Goal: Task Accomplishment & Management: Use online tool/utility

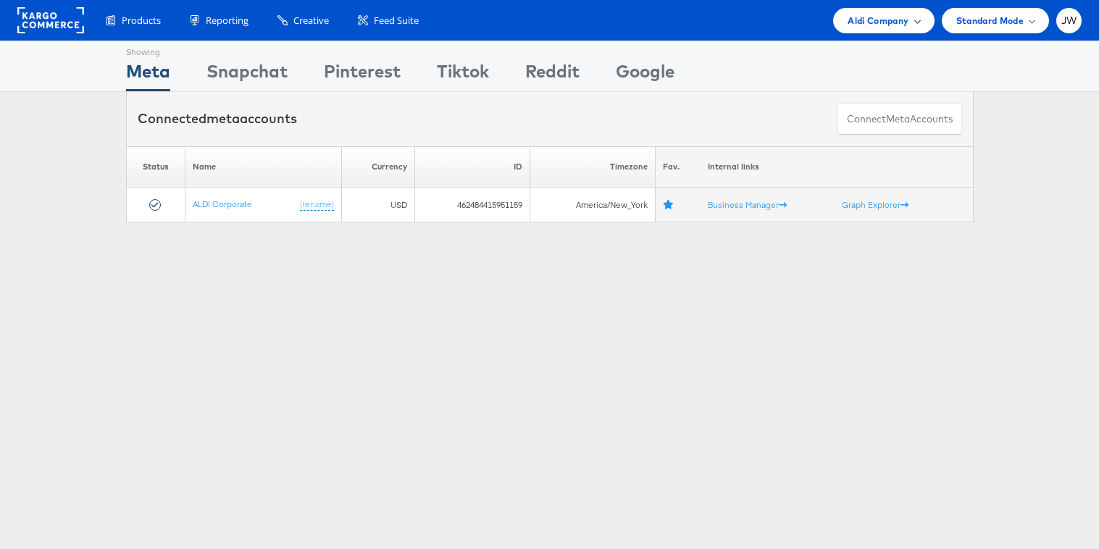
click at [848, 14] on span "Aldi Company" at bounding box center [878, 20] width 61 height 15
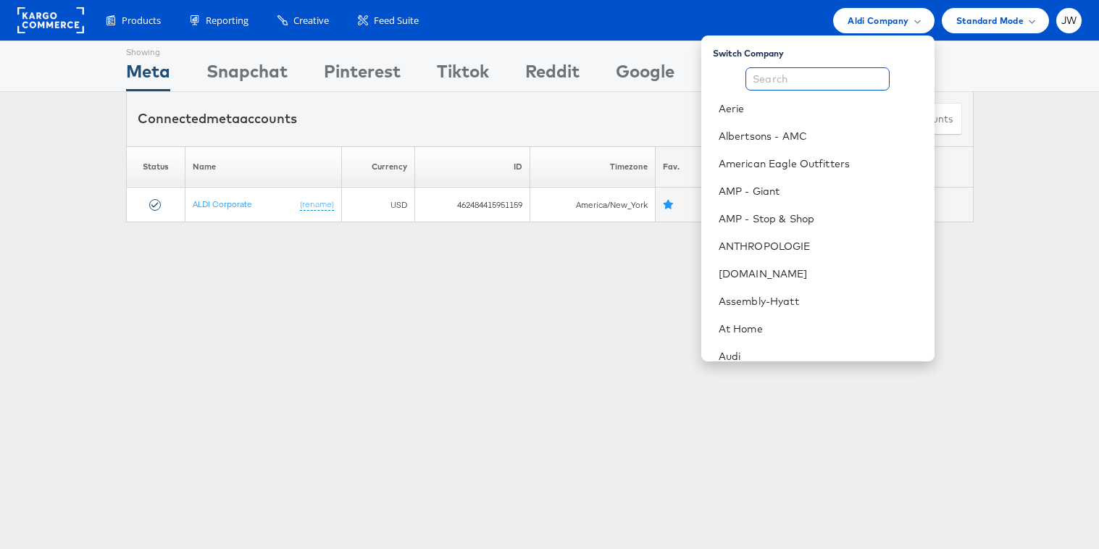
click at [824, 81] on input "text" at bounding box center [817, 78] width 144 height 23
type input "h"
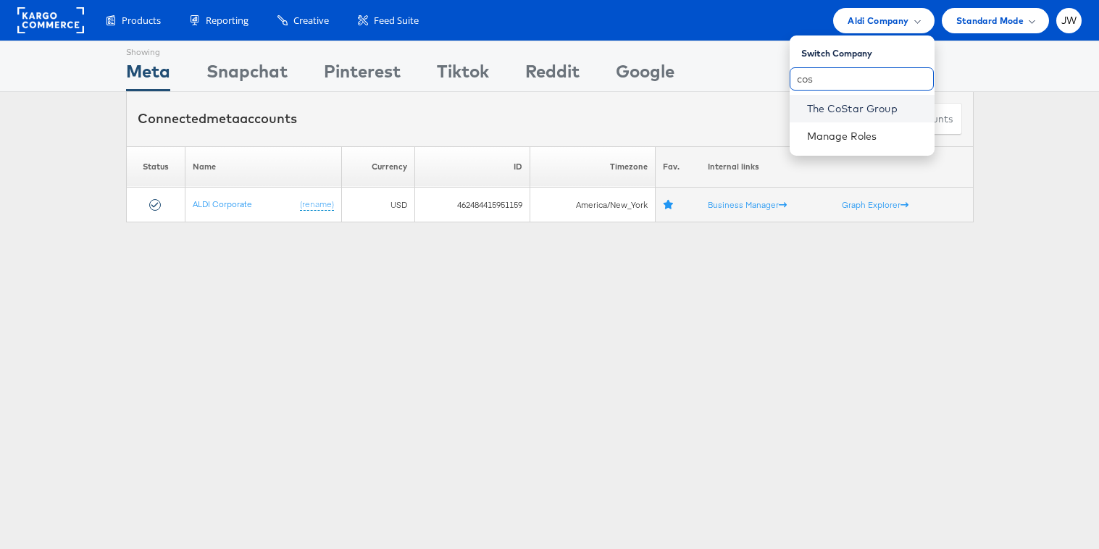
type input "cos"
click at [837, 110] on link "The CoStar Group" at bounding box center [865, 108] width 116 height 14
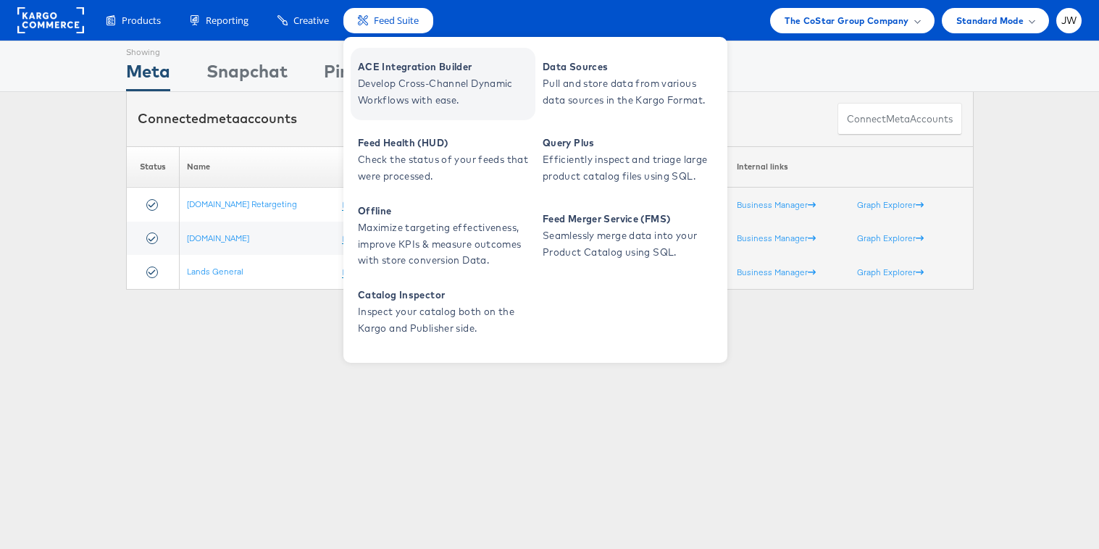
click at [406, 71] on span "ACE Integration Builder" at bounding box center [445, 67] width 174 height 17
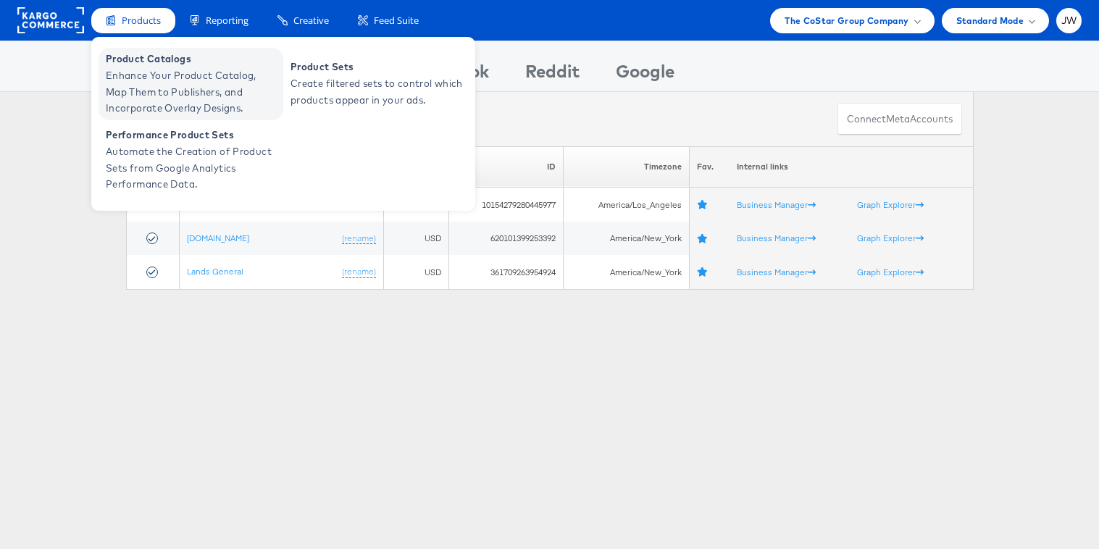
click at [173, 74] on span "Enhance Your Product Catalog, Map Them to Publishers, and Incorporate Overlay D…" at bounding box center [193, 91] width 174 height 49
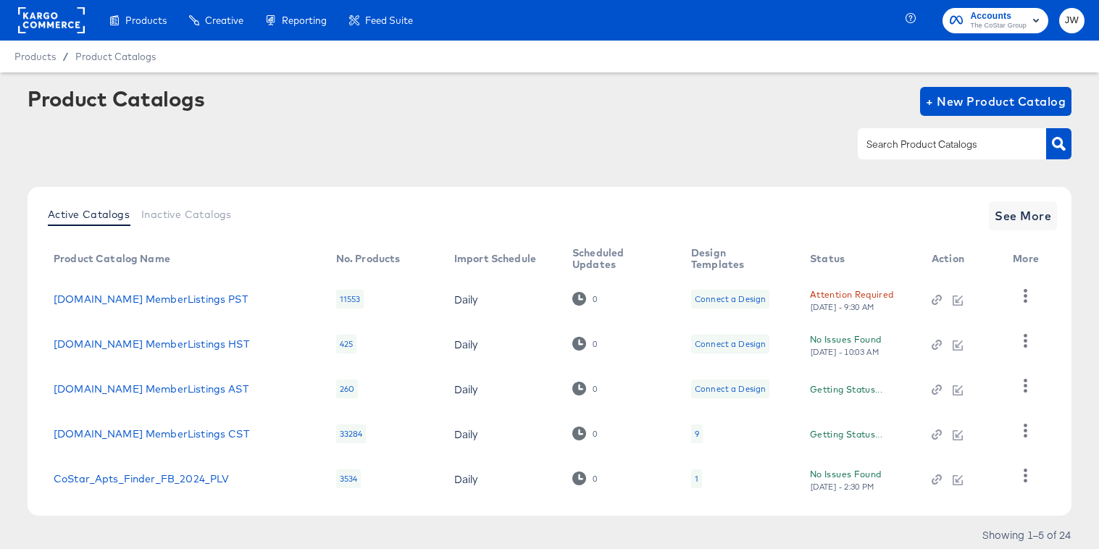
click at [863, 162] on div "Product Catalogs + New Product Catalog" at bounding box center [550, 131] width 1044 height 88
click at [906, 136] on input "text" at bounding box center [941, 144] width 154 height 17
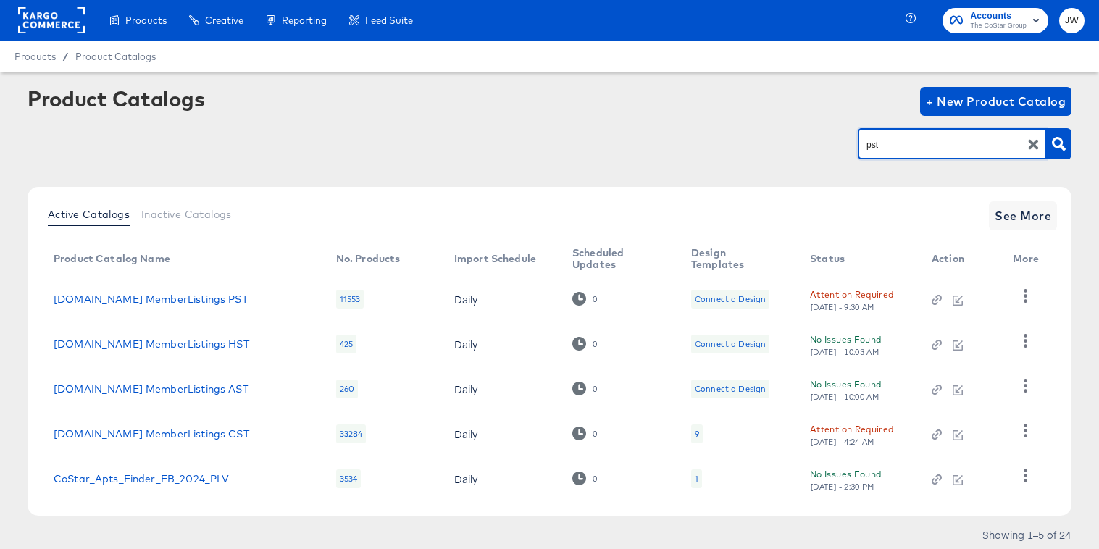
type input "pst"
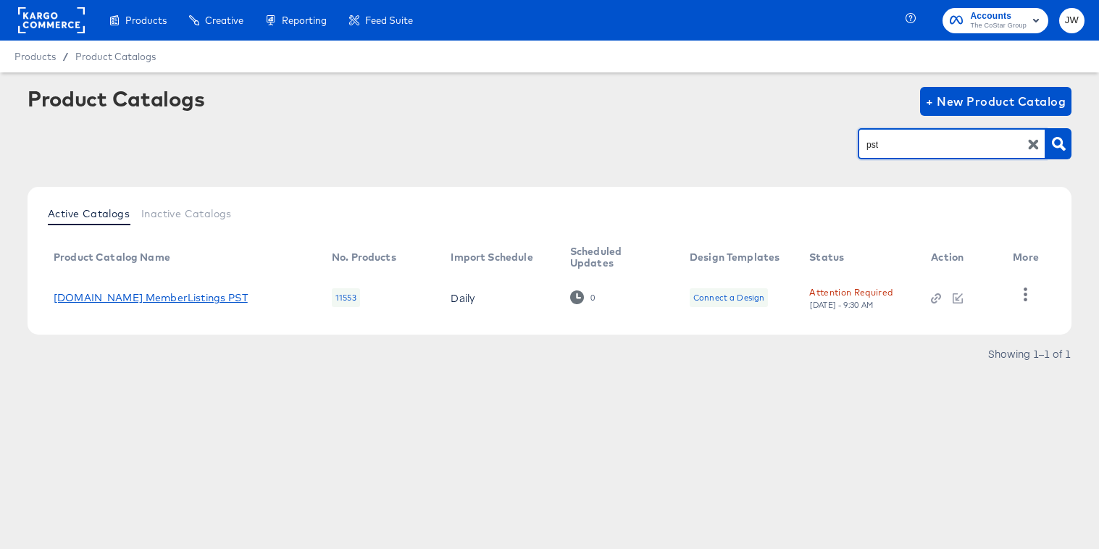
click at [151, 299] on link "[DOMAIN_NAME] MemberListings PST" at bounding box center [151, 298] width 194 height 12
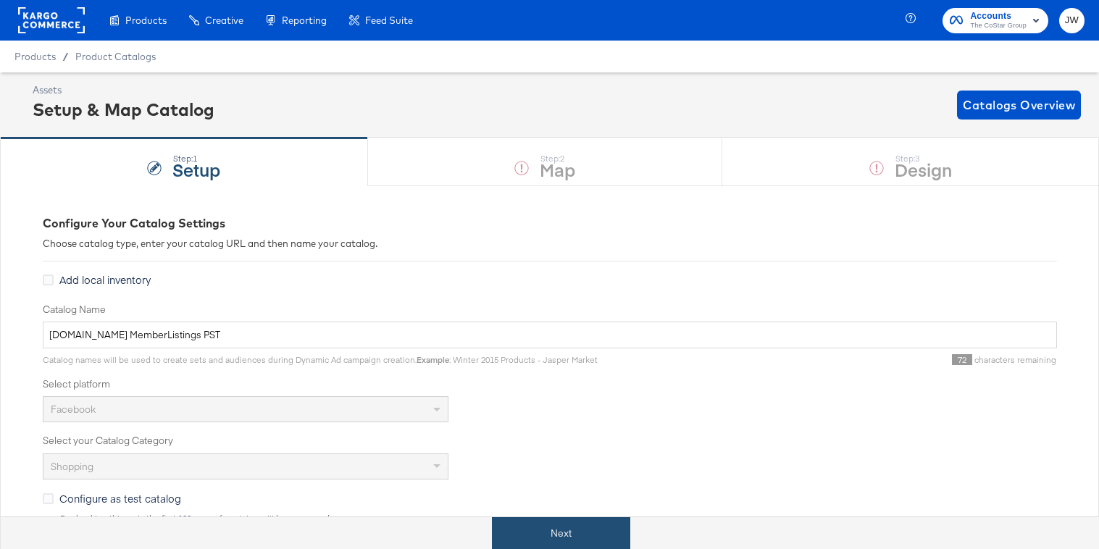
click at [538, 526] on button "Next" at bounding box center [561, 533] width 138 height 33
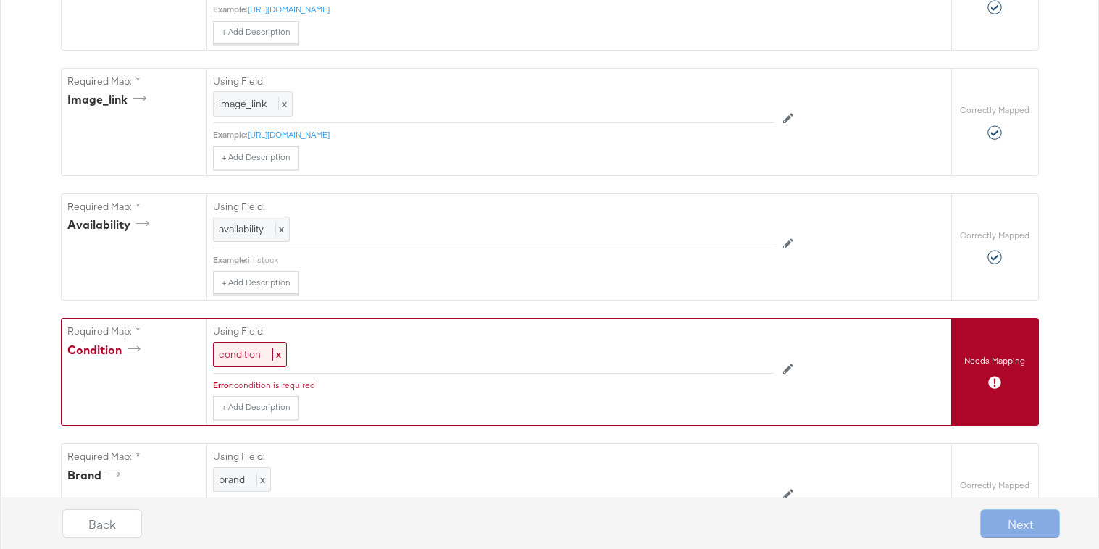
scroll to position [918, 0]
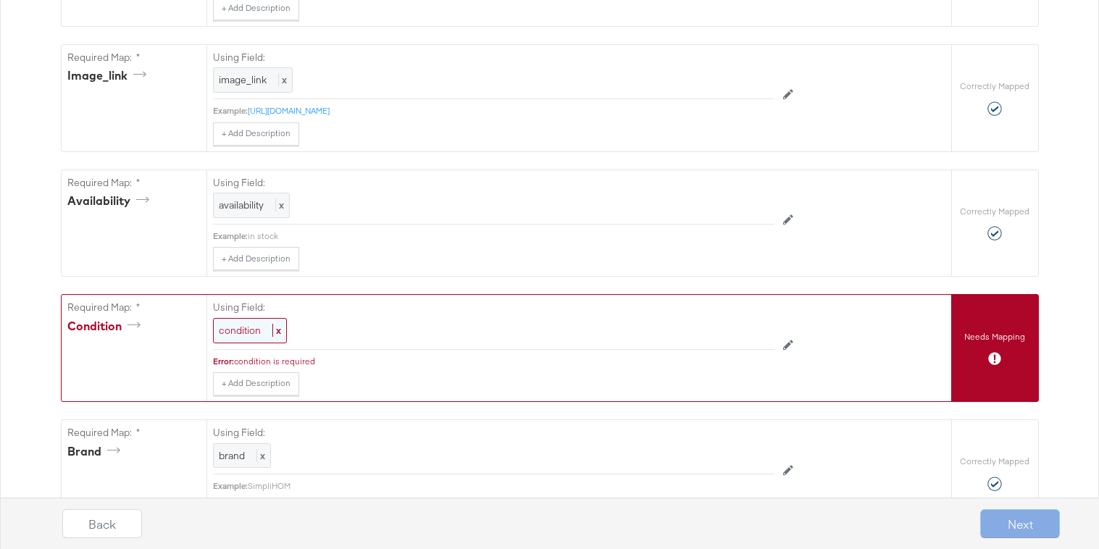
click at [241, 338] on div "condition x" at bounding box center [250, 330] width 74 height 25
click at [314, 324] on div "Select..." at bounding box center [461, 331] width 494 height 25
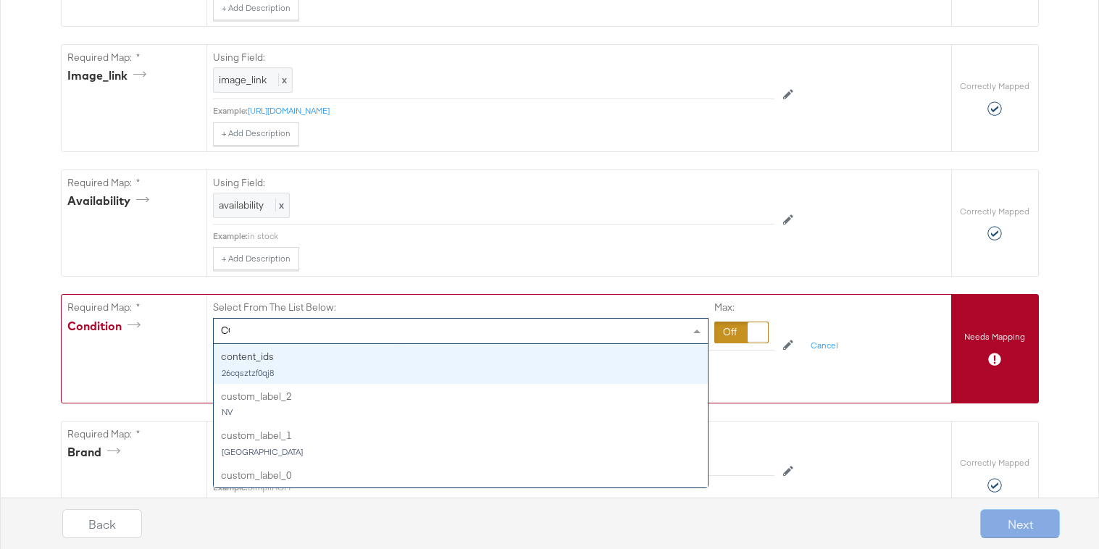
type input "CON"
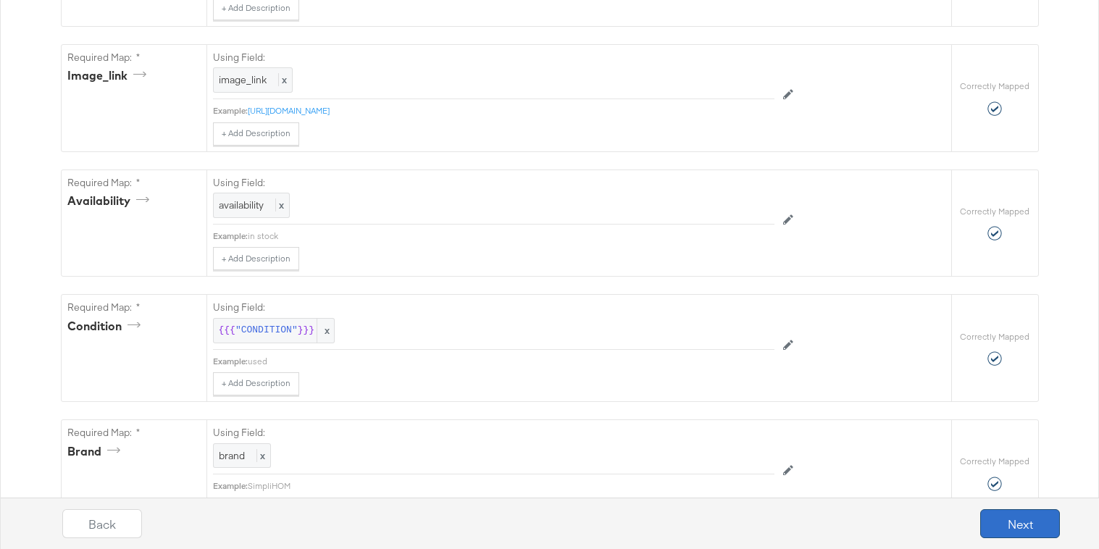
click at [1000, 524] on button "Next" at bounding box center [1020, 523] width 80 height 29
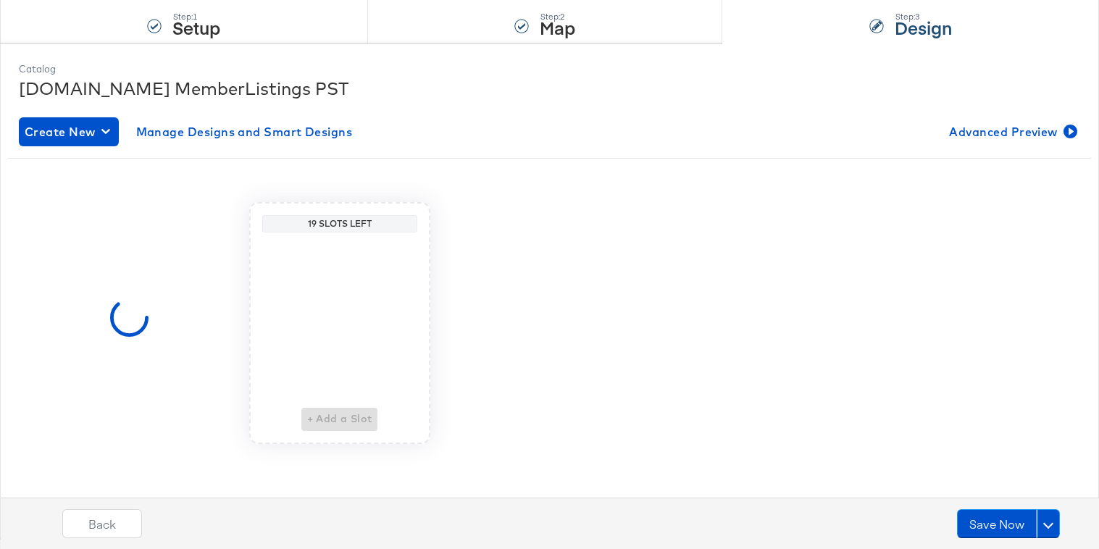
scroll to position [0, 0]
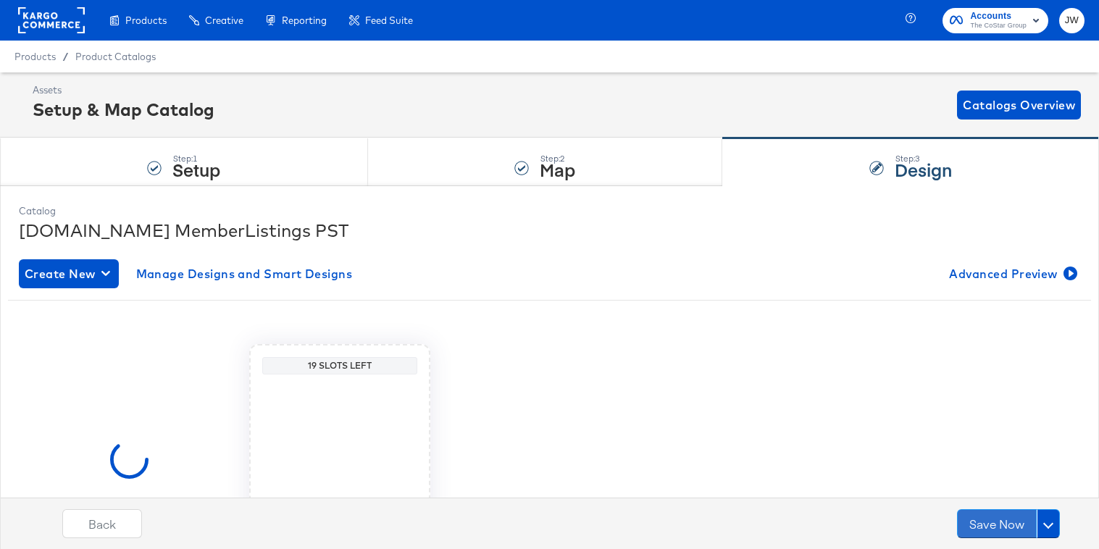
click at [1000, 524] on button "Save Now" at bounding box center [997, 523] width 80 height 29
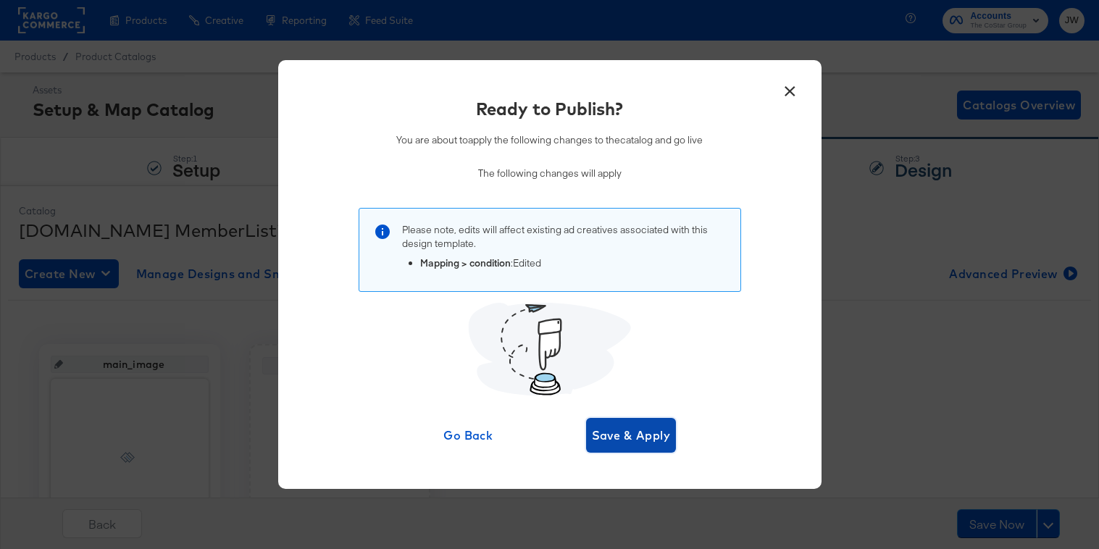
click at [615, 447] on button "Save & Apply" at bounding box center [631, 435] width 91 height 35
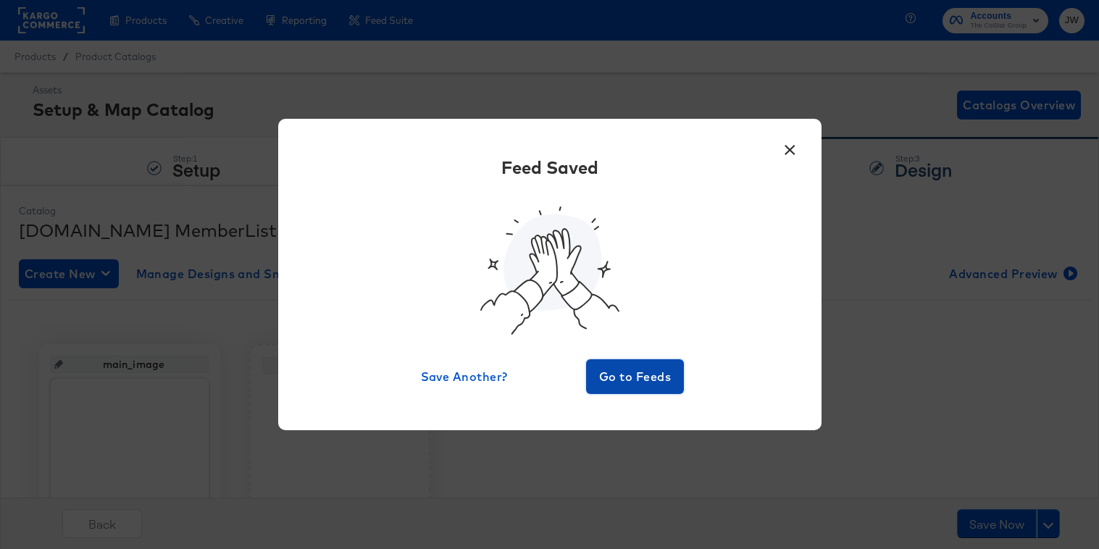
click at [649, 361] on button "Go to Feeds" at bounding box center [635, 376] width 99 height 35
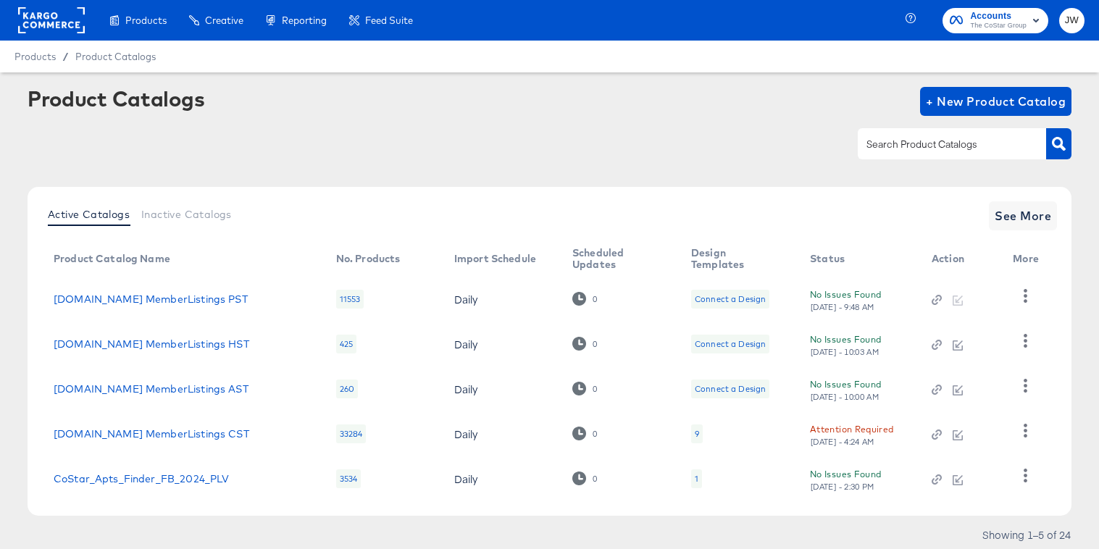
click at [926, 163] on div "Product Catalogs + New Product Catalog" at bounding box center [550, 131] width 1044 height 88
click at [926, 152] on input "text" at bounding box center [941, 144] width 154 height 17
type input "cst"
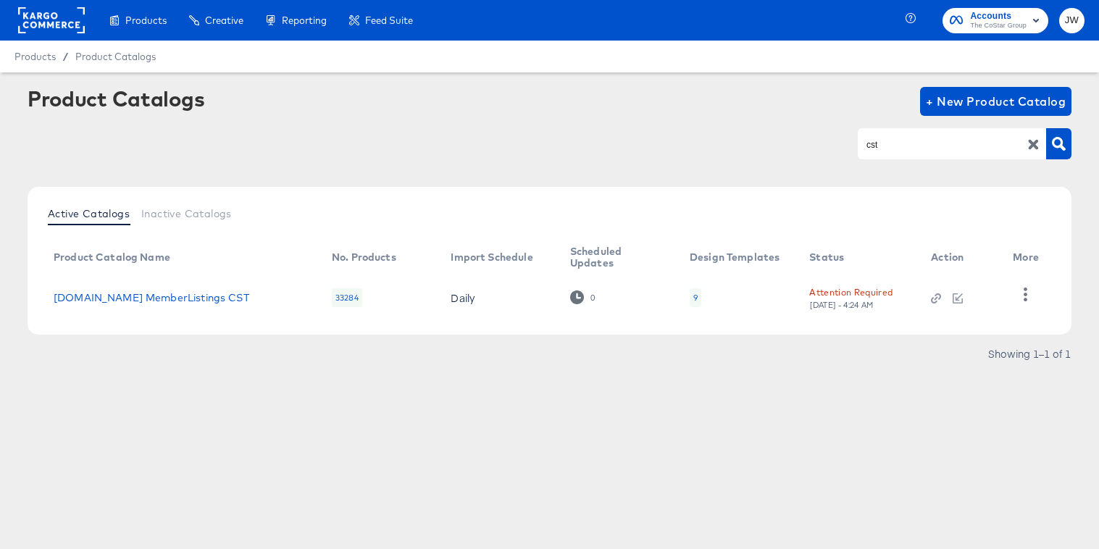
click at [132, 306] on td "Homes.com MemberListings CST" at bounding box center [181, 297] width 278 height 45
click at [134, 301] on link "Homes.com MemberListings CST" at bounding box center [152, 298] width 196 height 12
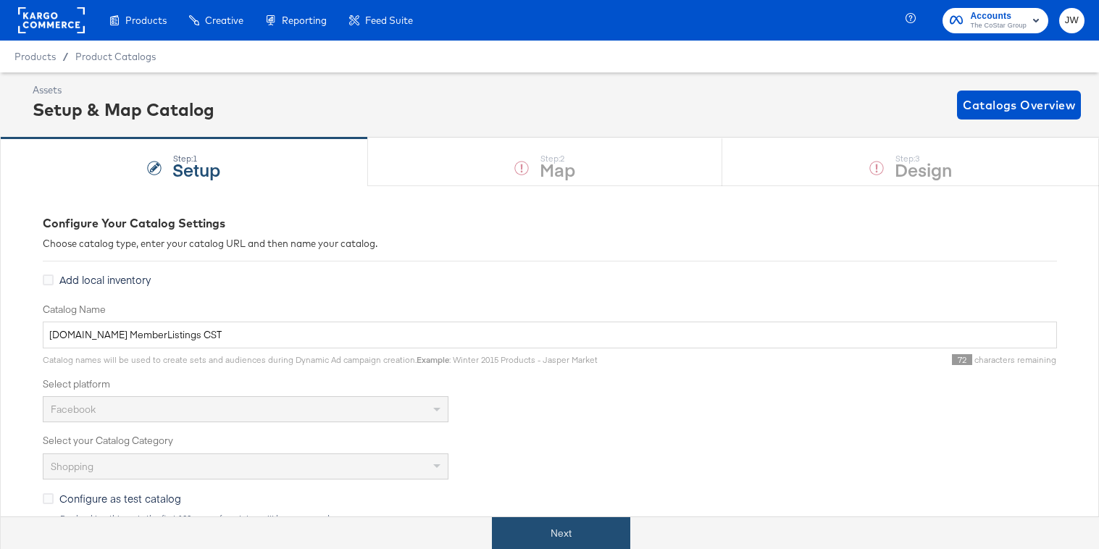
click at [536, 525] on button "Next" at bounding box center [561, 533] width 138 height 33
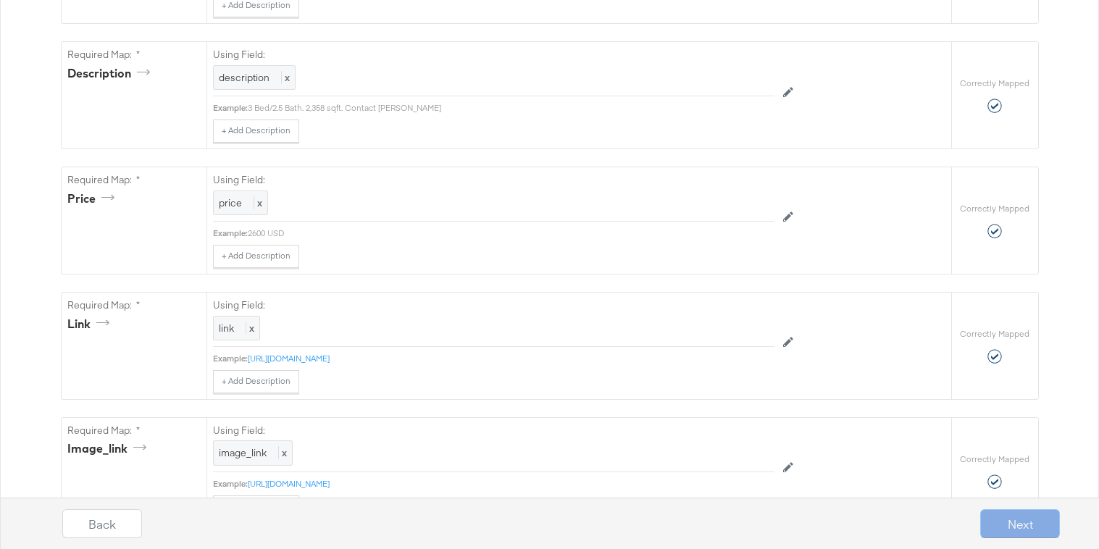
scroll to position [879, 0]
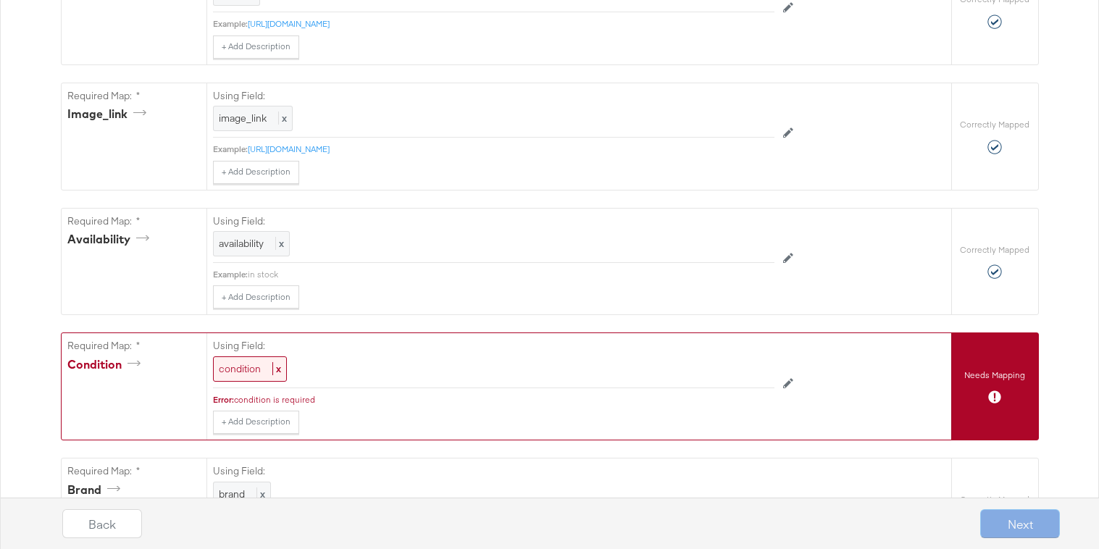
click at [238, 383] on div "Using Field: condition x" at bounding box center [493, 360] width 561 height 54
click at [238, 376] on div "condition x" at bounding box center [250, 368] width 74 height 25
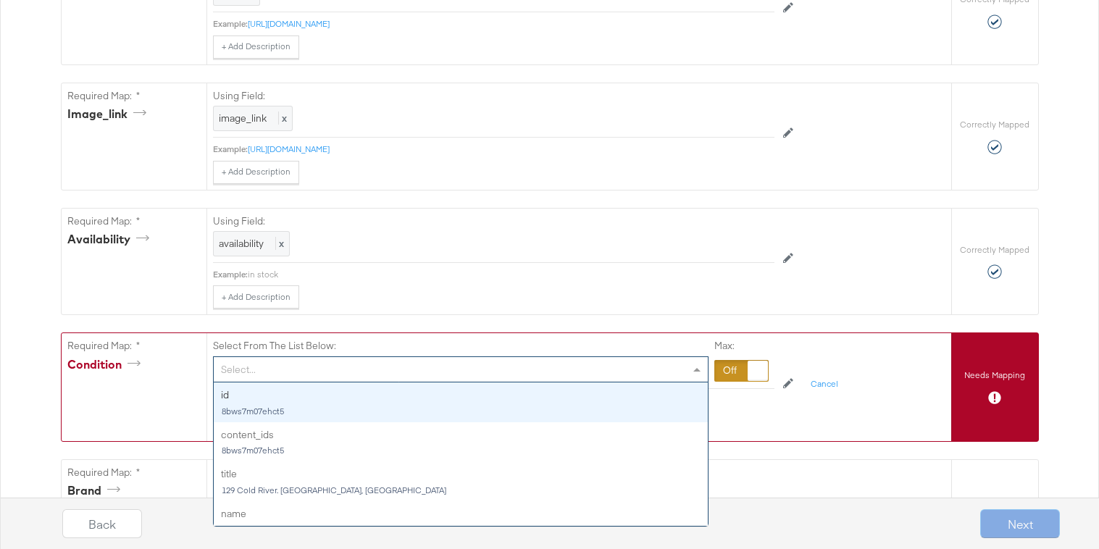
click at [294, 359] on div "Select..." at bounding box center [461, 369] width 494 height 25
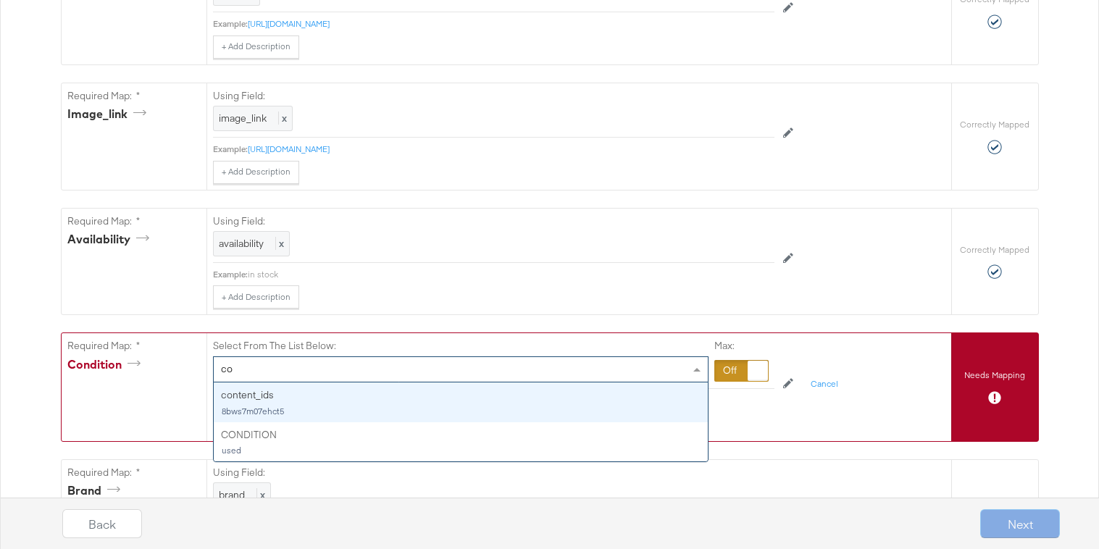
type input "con"
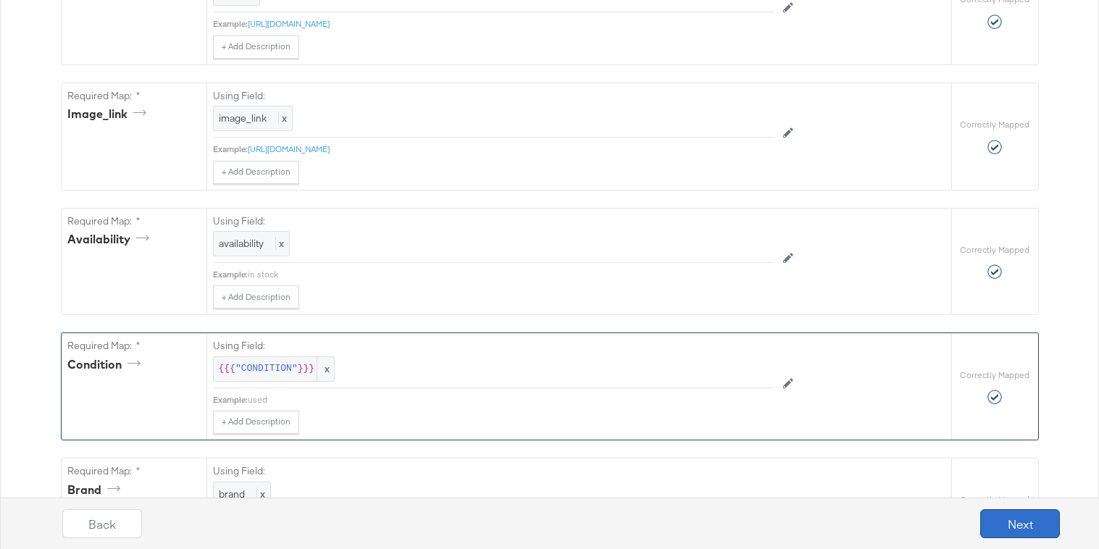
click at [1024, 514] on button "Next" at bounding box center [1020, 523] width 80 height 29
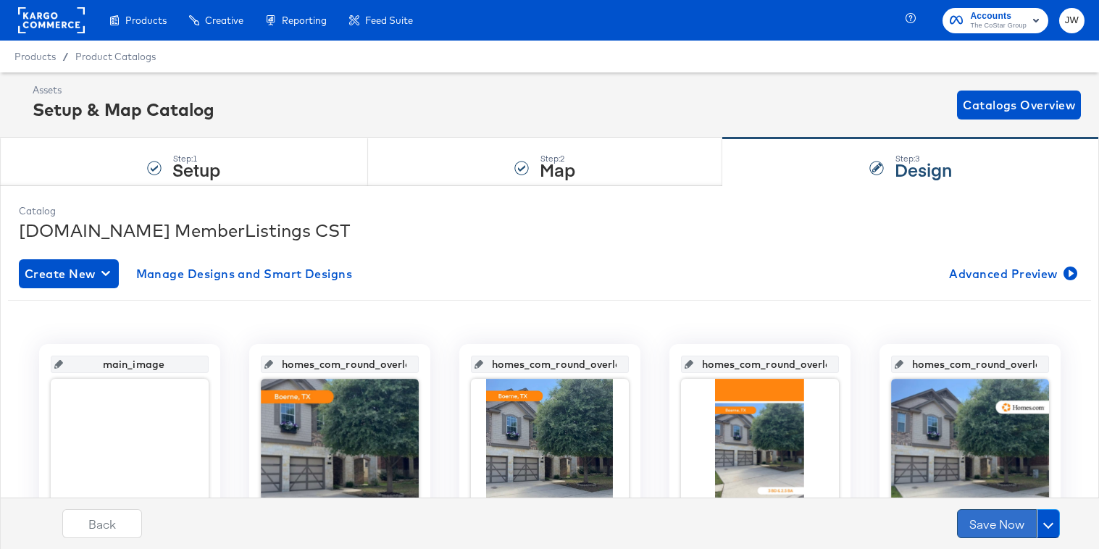
click at [982, 527] on button "Save Now" at bounding box center [997, 523] width 80 height 29
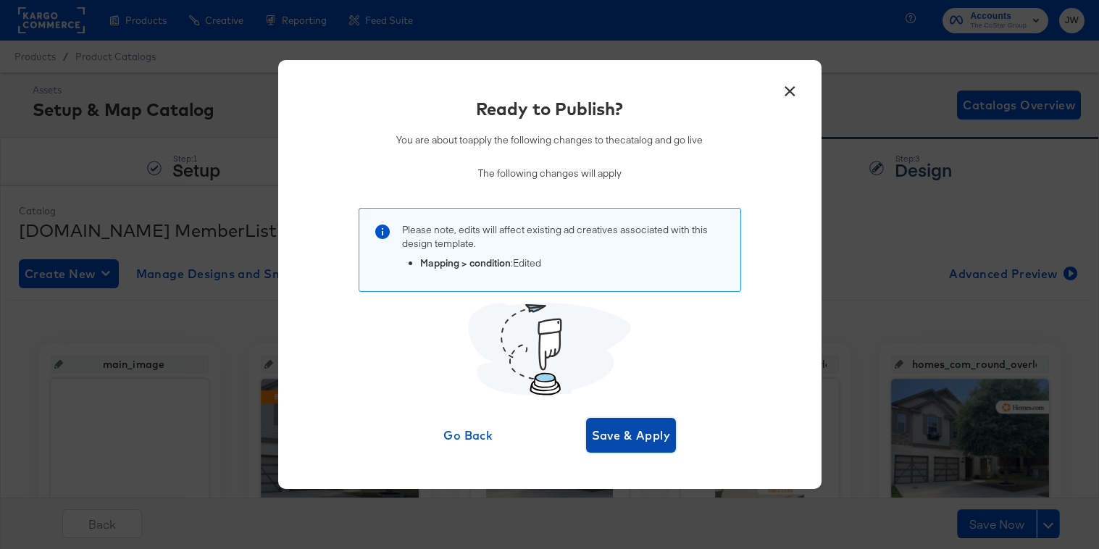
click at [629, 430] on span "Save & Apply" at bounding box center [631, 435] width 79 height 20
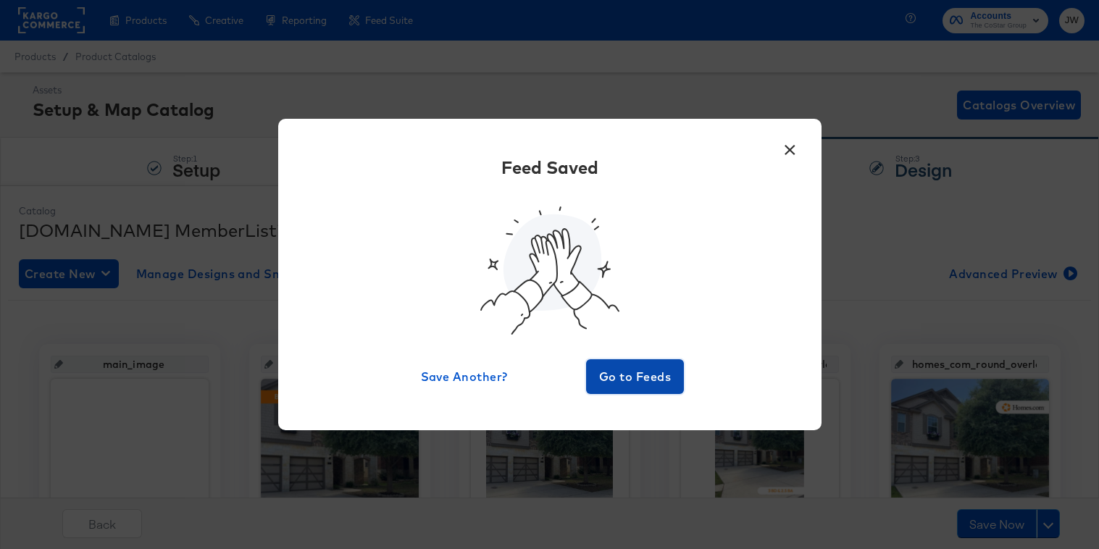
click at [626, 375] on span "Go to Feeds" at bounding box center [635, 377] width 87 height 20
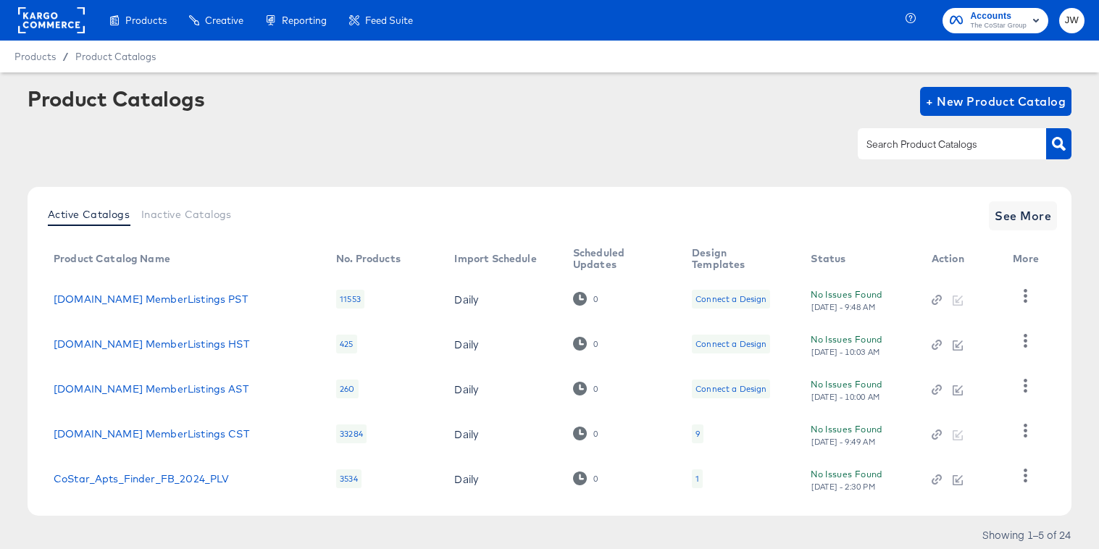
click at [59, 19] on rect at bounding box center [51, 20] width 67 height 26
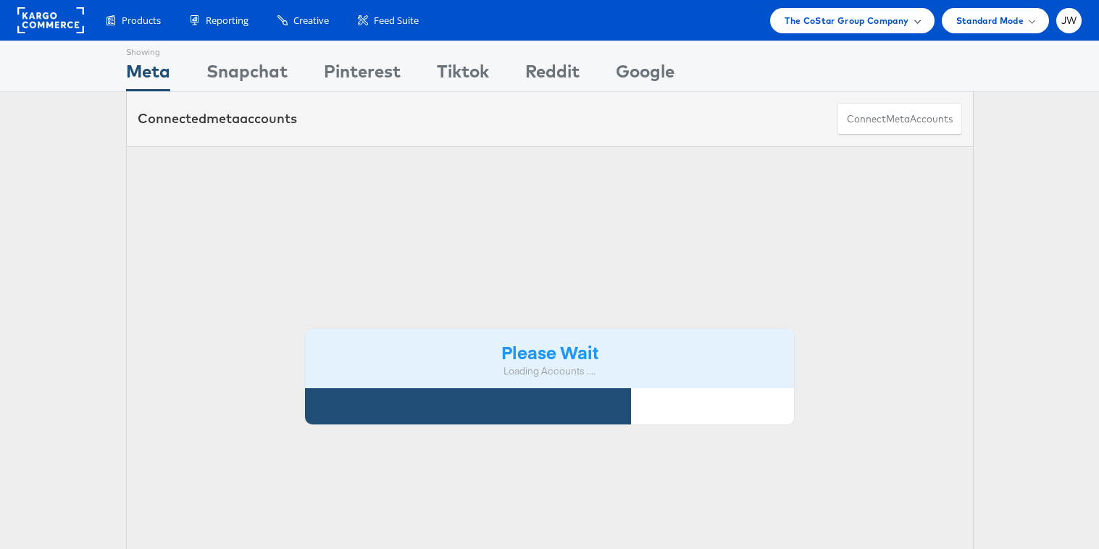
click at [872, 16] on span "The CoStar Group Company" at bounding box center [847, 20] width 124 height 15
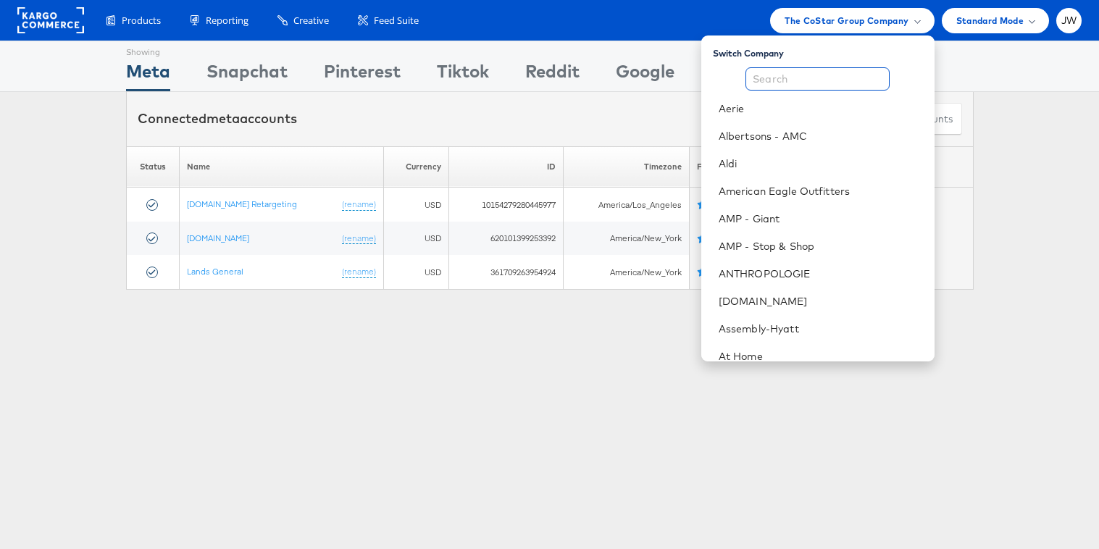
click at [832, 80] on input "text" at bounding box center [817, 78] width 144 height 23
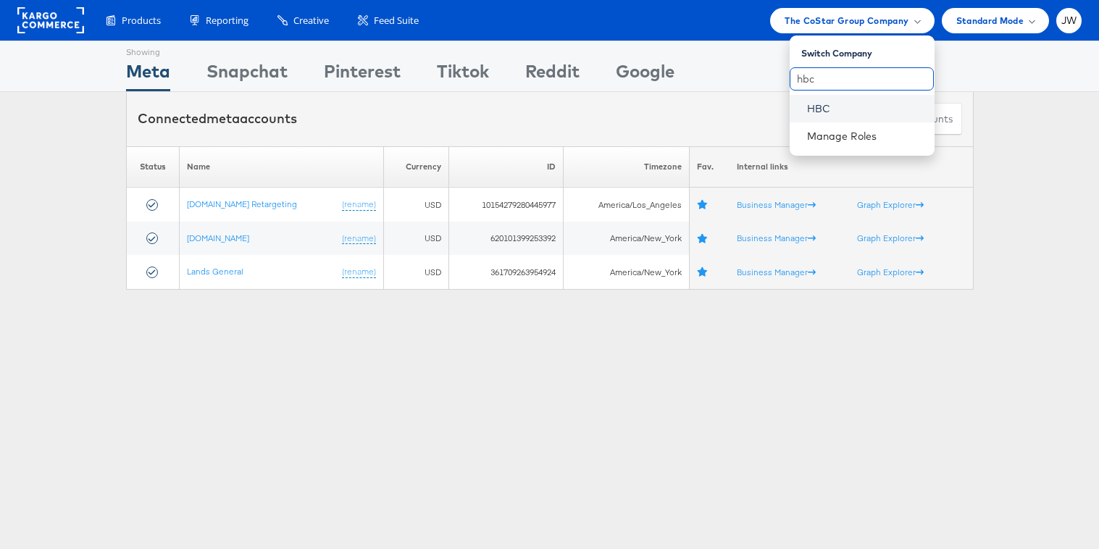
type input "hbc"
click at [829, 113] on link "HBC" at bounding box center [865, 108] width 116 height 14
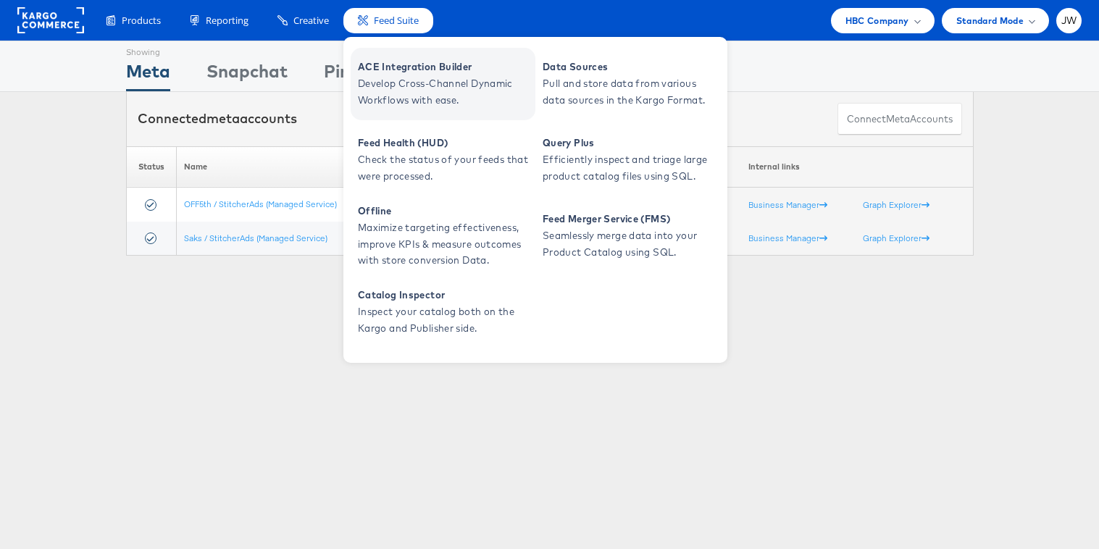
click at [382, 72] on span "ACE Integration Builder" at bounding box center [445, 67] width 174 height 17
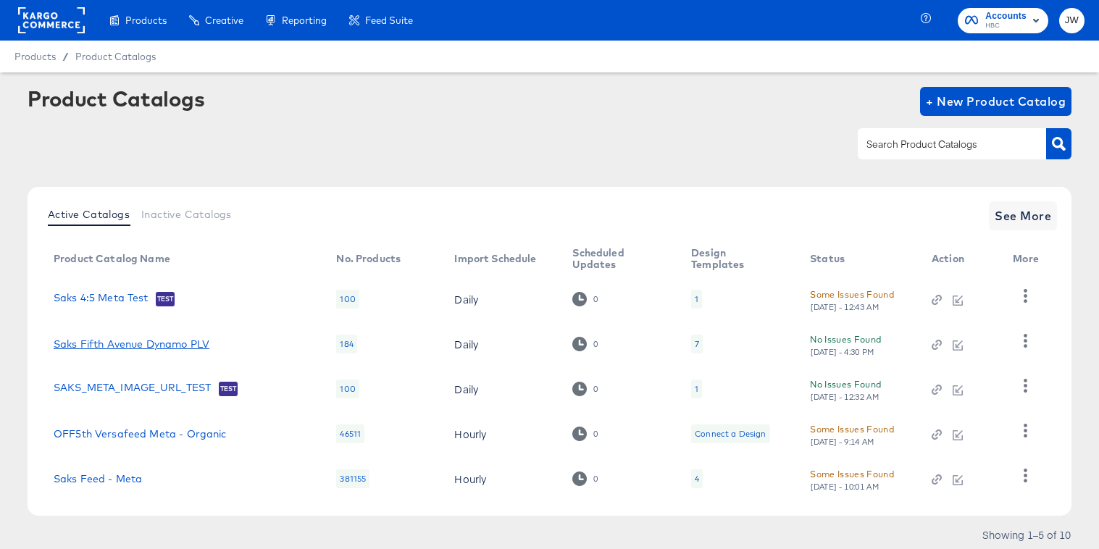
click at [147, 342] on link "Saks Fifth Avenue Dynamo PLV" at bounding box center [132, 344] width 156 height 12
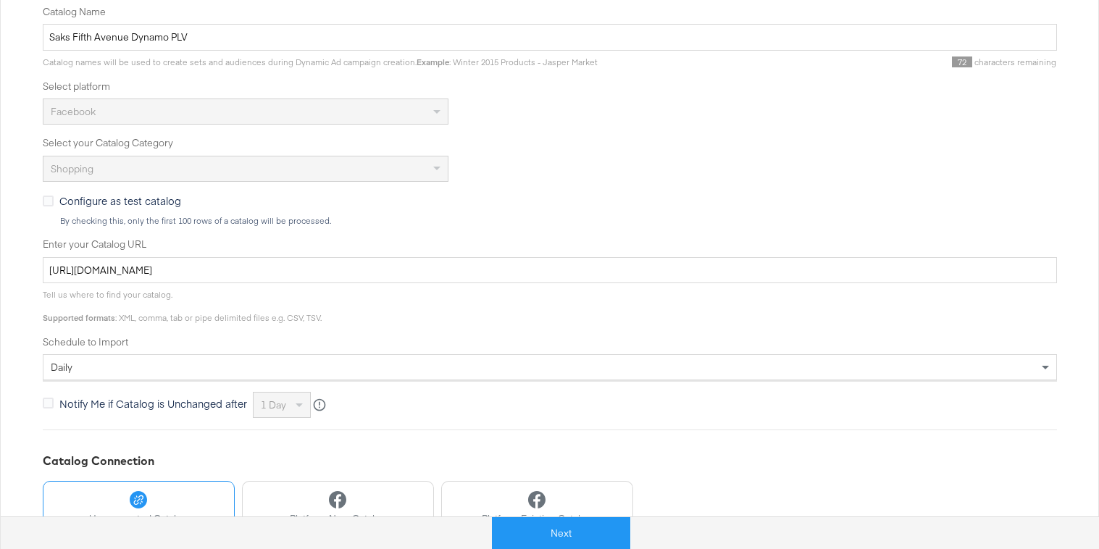
scroll to position [422, 0]
